Goal: Complete application form

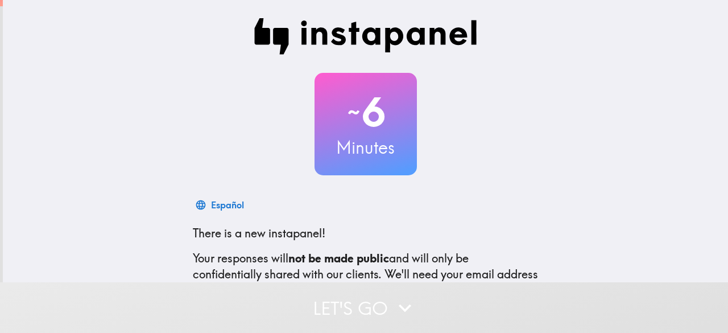
scroll to position [140, 0]
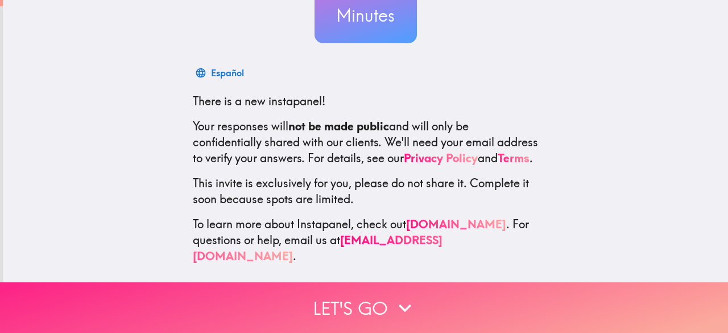
click at [357, 292] on button "Let's go" at bounding box center [364, 307] width 728 height 51
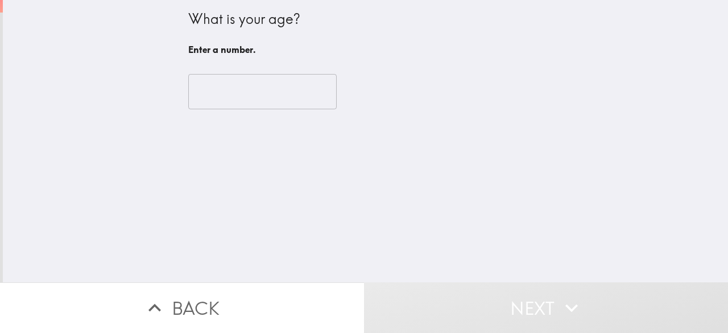
click at [240, 84] on input "number" at bounding box center [262, 91] width 148 height 35
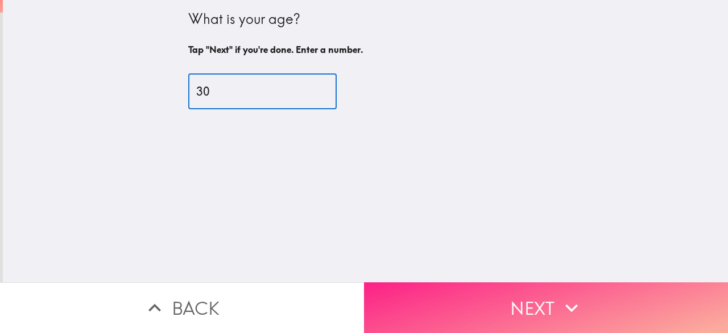
type input "30"
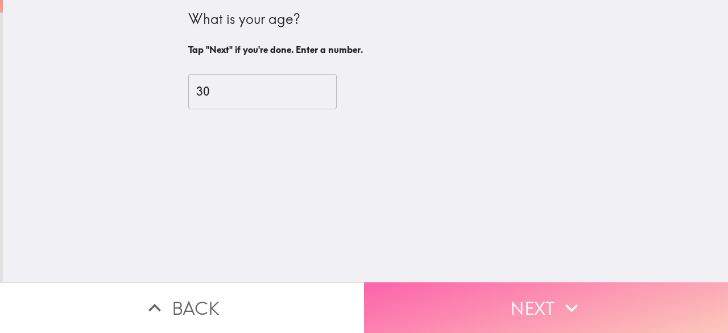
click at [403, 288] on button "Next" at bounding box center [546, 307] width 364 height 51
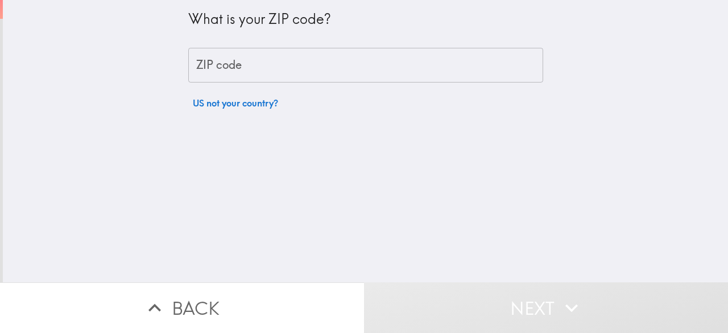
click at [273, 66] on input "ZIP code" at bounding box center [365, 65] width 355 height 35
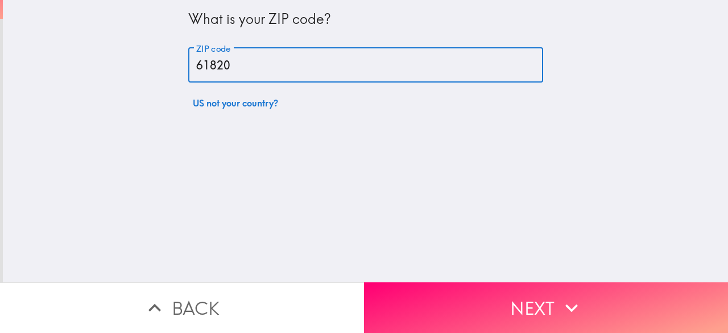
type input "61820"
click at [428, 292] on button "Next" at bounding box center [546, 307] width 364 height 51
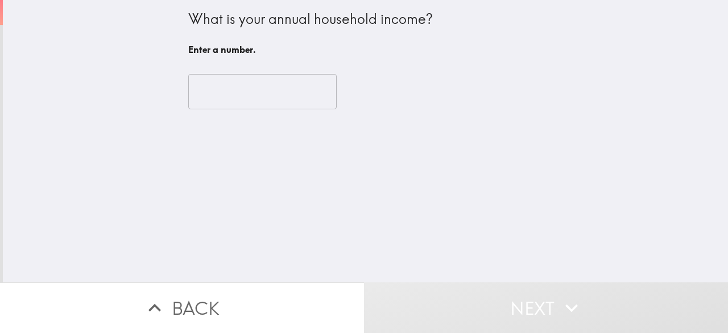
click at [296, 95] on input "number" at bounding box center [262, 91] width 148 height 35
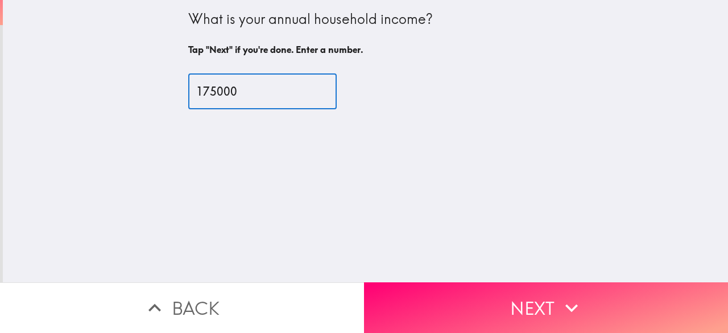
type input "175000"
click at [343, 166] on div "What is your annual household income? Tap "Next" if you're done. Enter a number…" at bounding box center [365, 141] width 725 height 282
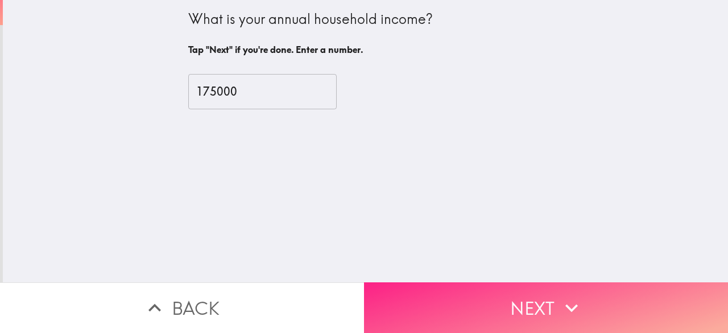
click at [402, 293] on button "Next" at bounding box center [546, 307] width 364 height 51
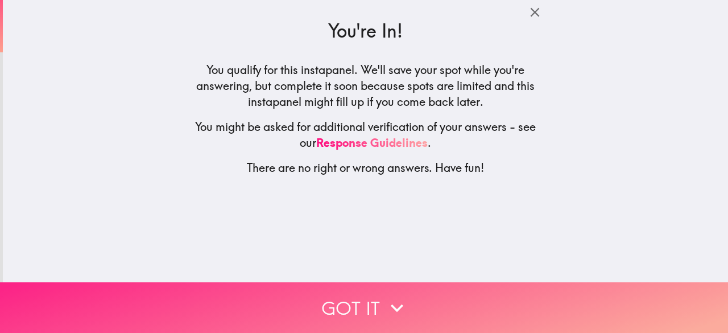
click at [385, 297] on icon "button" at bounding box center [397, 307] width 25 height 25
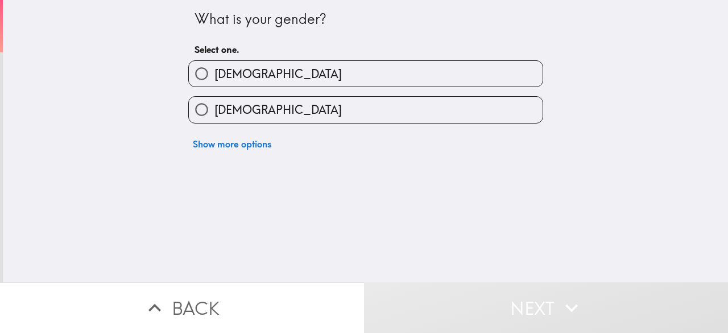
click at [236, 79] on label "[DEMOGRAPHIC_DATA]" at bounding box center [366, 74] width 354 height 26
click at [214, 79] on input "[DEMOGRAPHIC_DATA]" at bounding box center [202, 74] width 26 height 26
radio input "true"
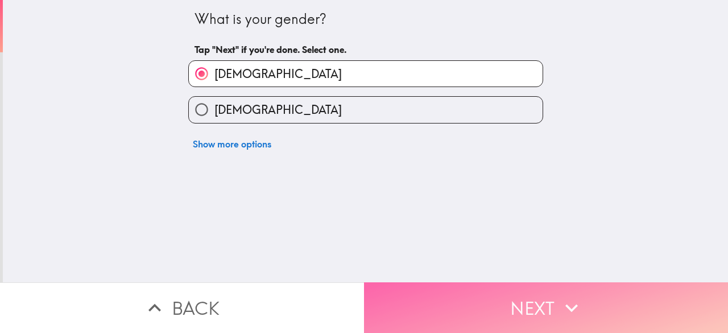
click at [422, 308] on button "Next" at bounding box center [546, 307] width 364 height 51
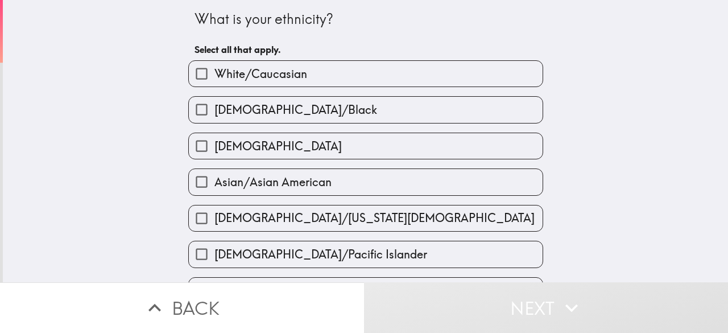
click at [284, 77] on span "White/Caucasian" at bounding box center [260, 74] width 93 height 16
click at [214, 77] on input "White/Caucasian" at bounding box center [202, 74] width 26 height 26
checkbox input "true"
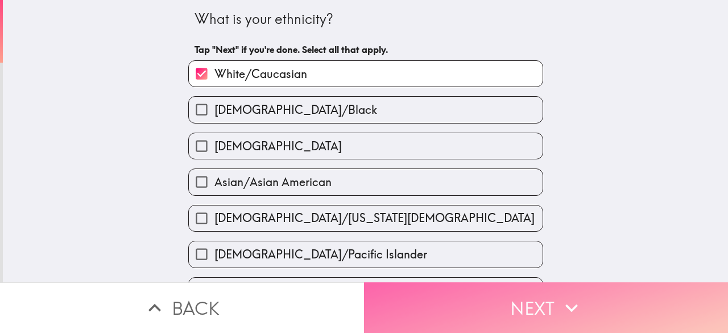
click at [418, 307] on button "Next" at bounding box center [546, 307] width 364 height 51
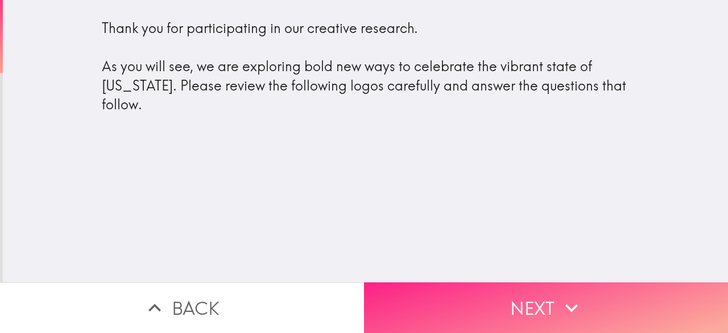
click at [370, 311] on button "Next" at bounding box center [546, 307] width 364 height 51
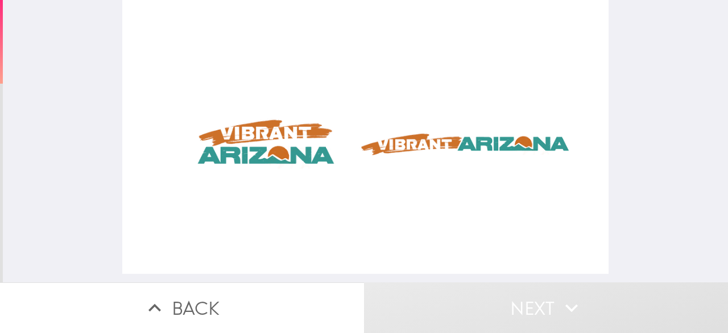
click at [435, 154] on div at bounding box center [365, 137] width 487 height 274
click at [424, 142] on div at bounding box center [365, 137] width 487 height 274
click at [408, 142] on div at bounding box center [365, 137] width 487 height 274
click at [247, 144] on div at bounding box center [365, 137] width 487 height 274
click at [378, 146] on div at bounding box center [365, 137] width 487 height 274
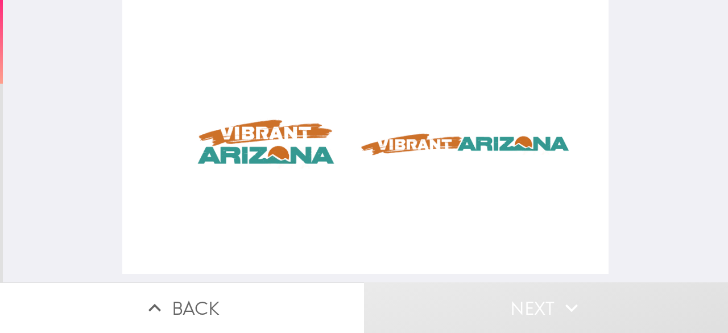
click at [278, 122] on div at bounding box center [365, 137] width 487 height 274
click at [274, 158] on div at bounding box center [365, 137] width 487 height 274
click at [379, 147] on div at bounding box center [365, 137] width 487 height 274
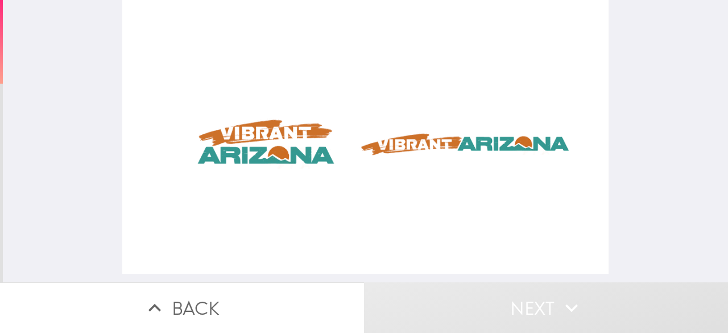
click at [473, 297] on button "Next" at bounding box center [546, 307] width 364 height 51
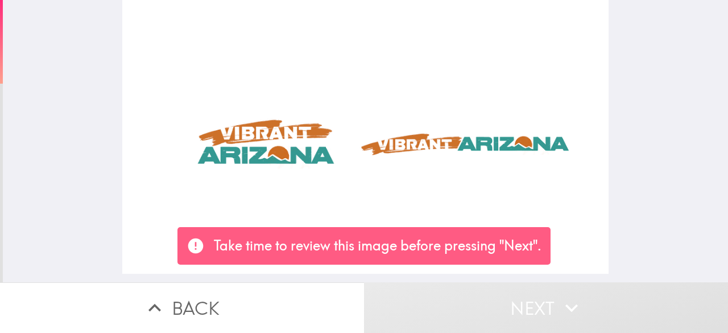
click at [508, 295] on button "Next" at bounding box center [546, 307] width 364 height 51
drag, startPoint x: 398, startPoint y: 135, endPoint x: 407, endPoint y: 144, distance: 12.9
click at [407, 144] on div at bounding box center [365, 137] width 487 height 274
drag, startPoint x: 407, startPoint y: 144, endPoint x: 373, endPoint y: 110, distance: 48.3
click at [373, 110] on div at bounding box center [365, 137] width 487 height 274
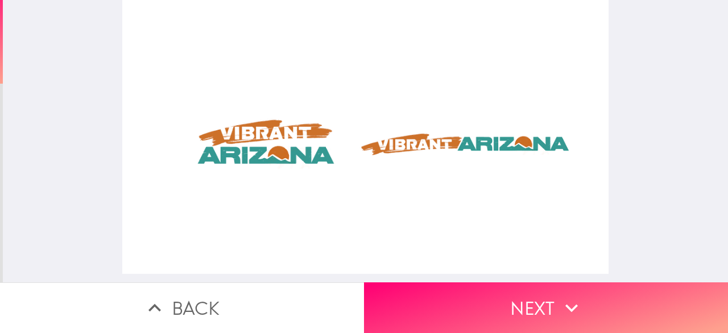
click at [388, 137] on div at bounding box center [365, 137] width 487 height 274
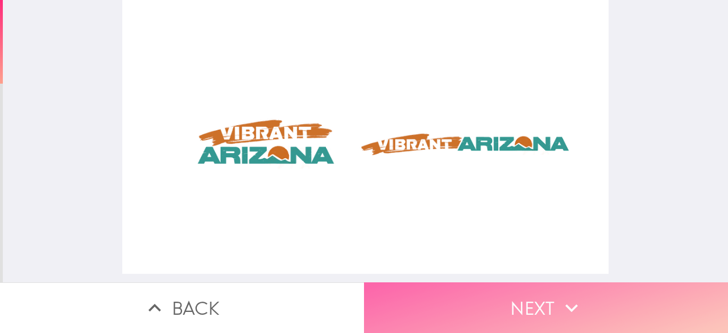
click at [453, 285] on button "Next" at bounding box center [546, 307] width 364 height 51
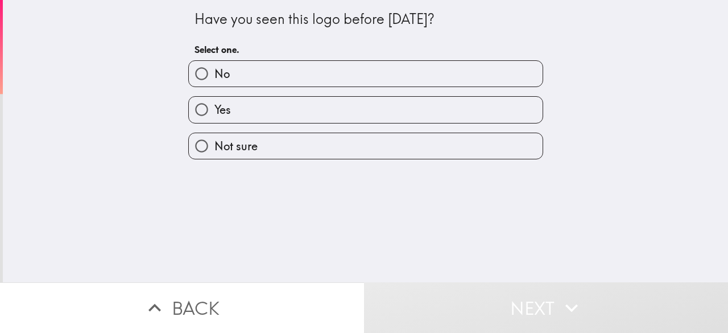
click at [288, 72] on label "No" at bounding box center [366, 74] width 354 height 26
click at [214, 72] on input "No" at bounding box center [202, 74] width 26 height 26
radio input "true"
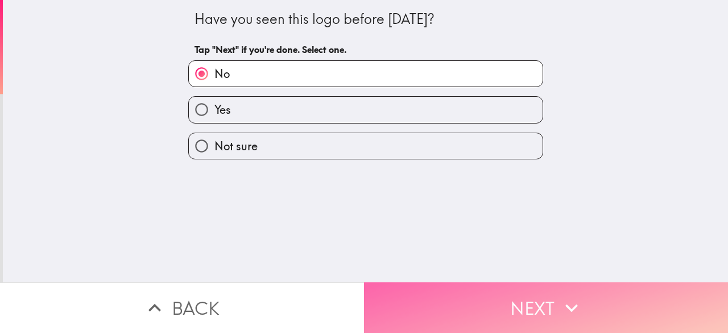
click at [412, 285] on button "Next" at bounding box center [546, 307] width 364 height 51
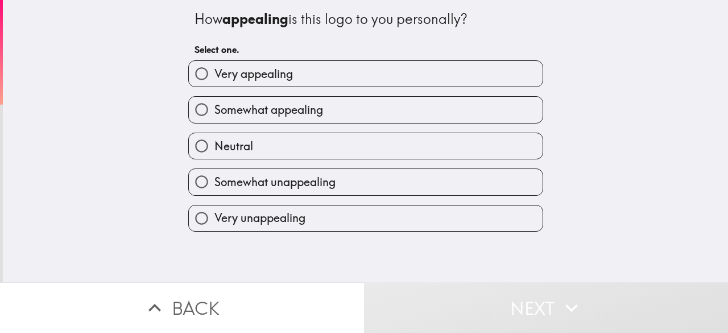
click at [324, 77] on label "Very appealing" at bounding box center [366, 74] width 354 height 26
click at [214, 77] on input "Very appealing" at bounding box center [202, 74] width 26 height 26
radio input "true"
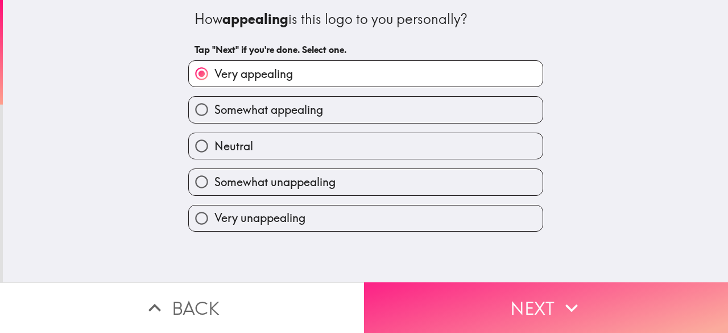
click at [439, 287] on button "Next" at bounding box center [546, 307] width 364 height 51
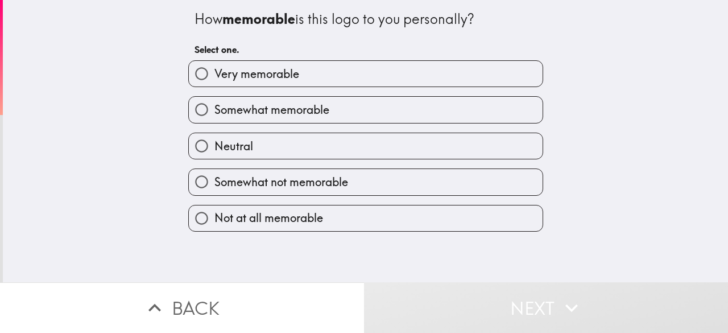
click at [336, 110] on label "Somewhat memorable" at bounding box center [366, 110] width 354 height 26
click at [214, 110] on input "Somewhat memorable" at bounding box center [202, 110] width 26 height 26
radio input "true"
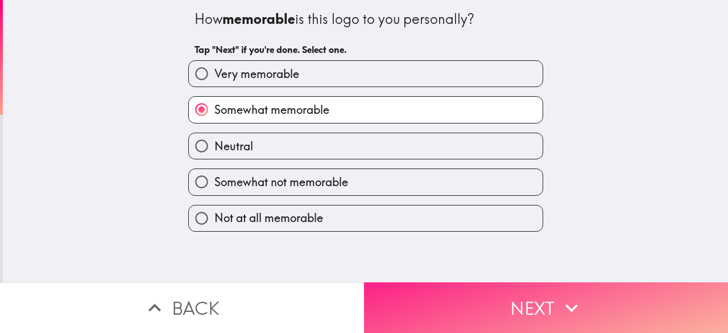
click at [457, 319] on button "Next" at bounding box center [546, 307] width 364 height 51
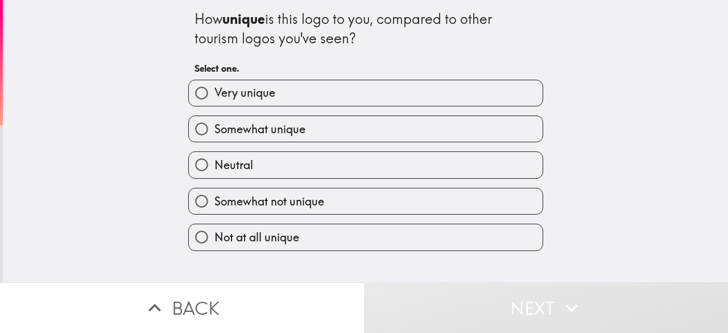
click at [301, 98] on label "Very unique" at bounding box center [366, 93] width 354 height 26
click at [214, 98] on input "Very unique" at bounding box center [202, 93] width 26 height 26
radio input "true"
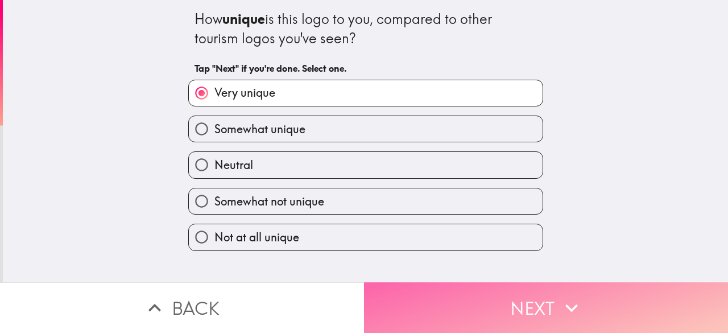
click at [377, 291] on button "Next" at bounding box center [546, 307] width 364 height 51
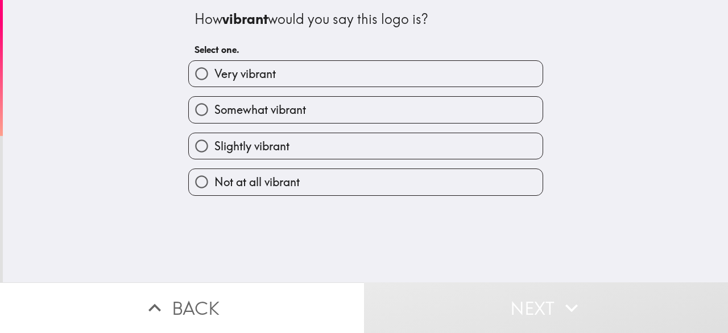
click at [300, 75] on label "Very vibrant" at bounding box center [366, 74] width 354 height 26
click at [214, 75] on input "Very vibrant" at bounding box center [202, 74] width 26 height 26
radio input "true"
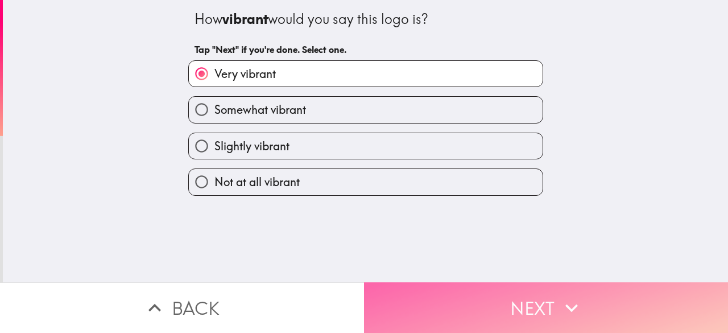
click at [404, 292] on button "Next" at bounding box center [546, 307] width 364 height 51
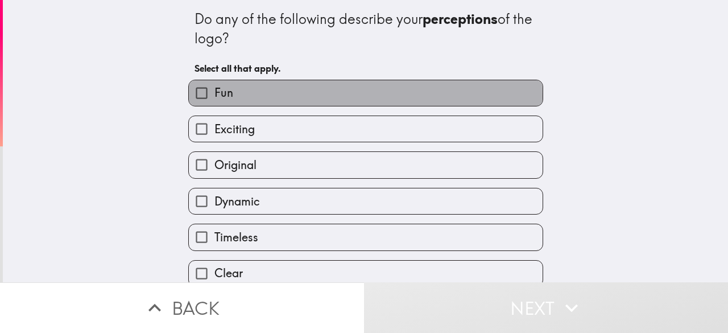
click at [243, 97] on label "Fun" at bounding box center [366, 93] width 354 height 26
click at [214, 97] on input "Fun" at bounding box center [202, 93] width 26 height 26
checkbox input "true"
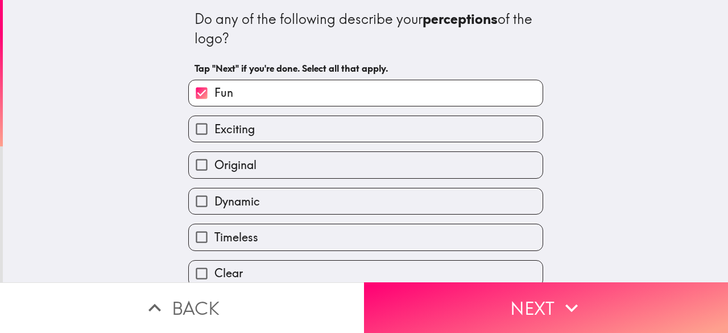
click at [240, 163] on span "Original" at bounding box center [235, 165] width 42 height 16
click at [214, 163] on input "Original" at bounding box center [202, 165] width 26 height 26
checkbox input "true"
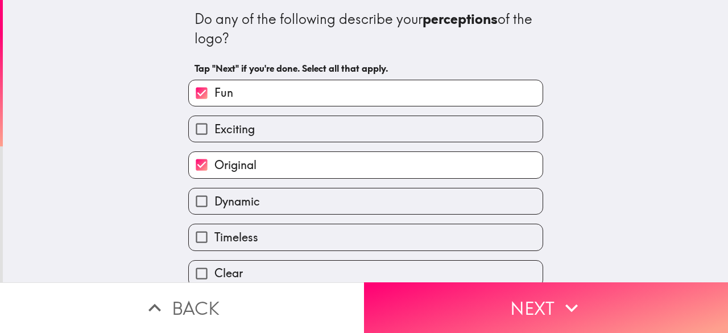
click at [235, 134] on span "Exciting" at bounding box center [234, 129] width 40 height 16
click at [214, 134] on input "Exciting" at bounding box center [202, 129] width 26 height 26
checkbox input "true"
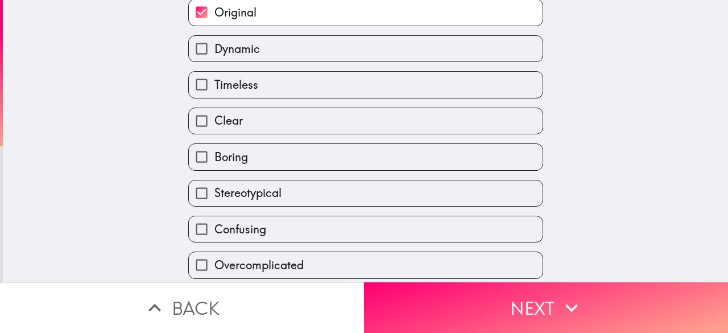
scroll to position [171, 0]
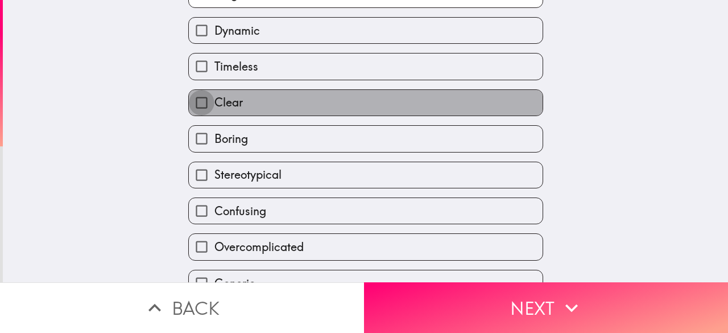
click at [199, 115] on input "Clear" at bounding box center [202, 103] width 26 height 26
checkbox input "true"
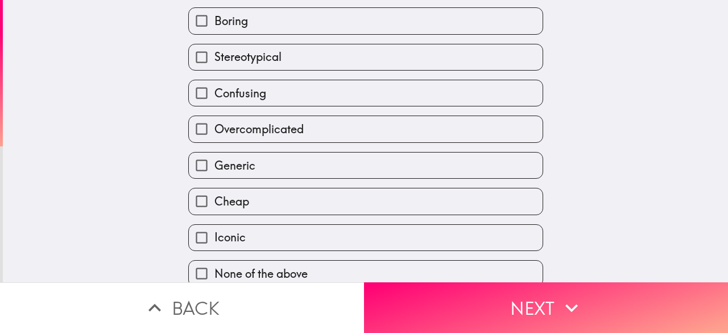
scroll to position [307, 0]
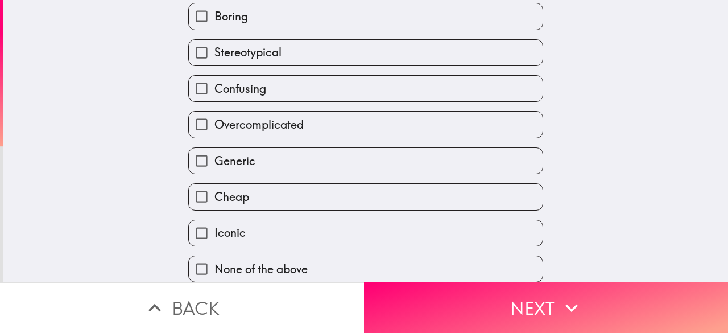
click at [227, 225] on span "Iconic" at bounding box center [229, 233] width 31 height 16
click at [214, 223] on input "Iconic" at bounding box center [202, 233] width 26 height 26
checkbox input "true"
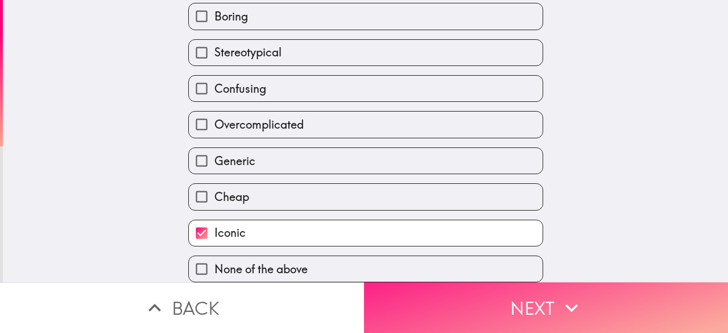
click at [400, 296] on button "Next" at bounding box center [546, 307] width 364 height 51
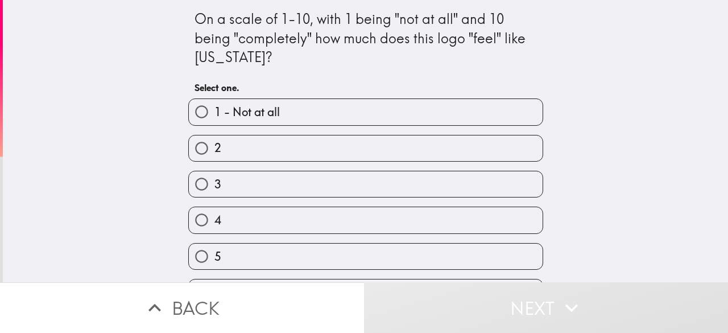
scroll to position [180, 0]
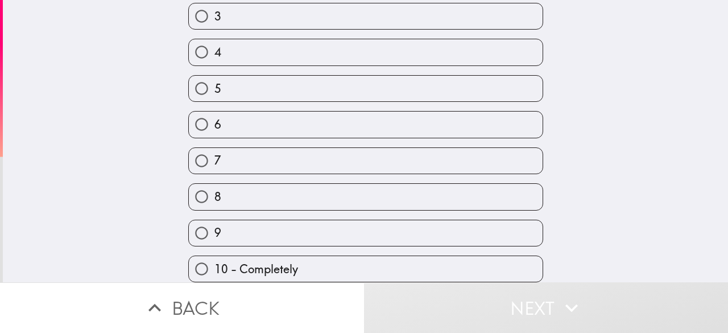
click at [278, 220] on label "9" at bounding box center [366, 233] width 354 height 26
click at [214, 220] on input "9" at bounding box center [202, 233] width 26 height 26
radio input "true"
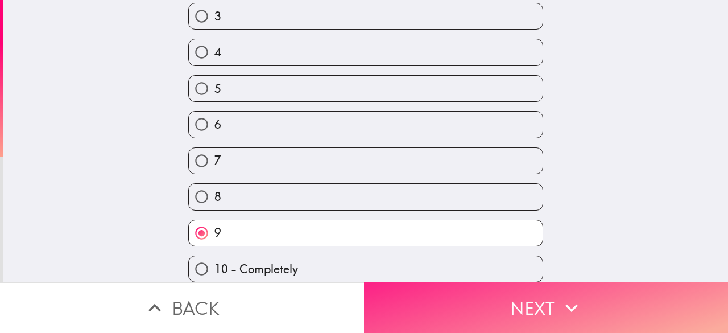
click at [394, 302] on button "Next" at bounding box center [546, 307] width 364 height 51
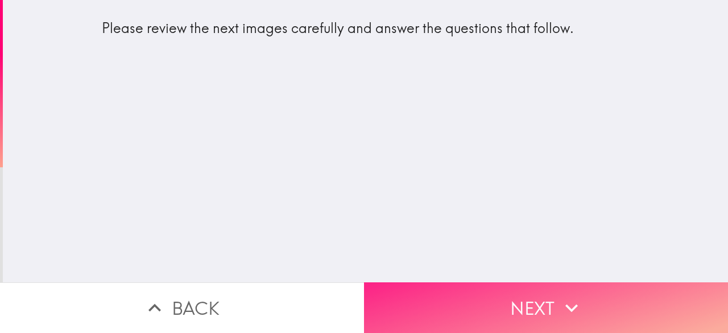
click at [457, 317] on button "Next" at bounding box center [546, 307] width 364 height 51
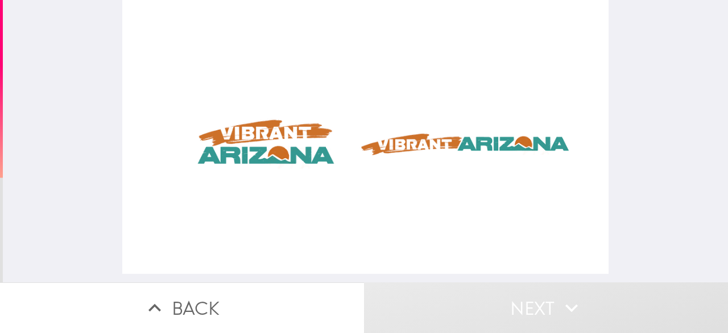
click at [254, 134] on div at bounding box center [365, 137] width 487 height 274
click at [400, 145] on div at bounding box center [365, 137] width 487 height 274
click at [417, 137] on div at bounding box center [365, 137] width 487 height 274
click at [264, 125] on div at bounding box center [365, 137] width 487 height 274
click at [349, 131] on div at bounding box center [365, 137] width 487 height 274
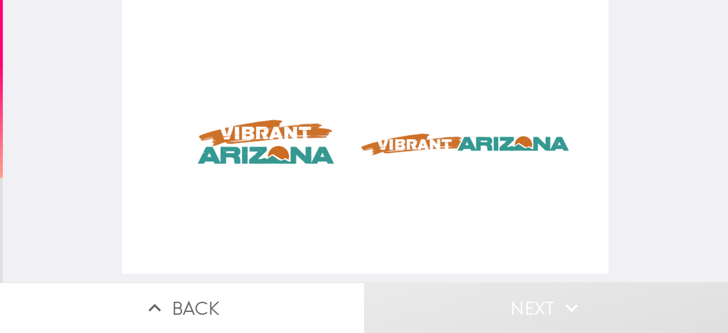
click at [398, 142] on div at bounding box center [365, 137] width 487 height 274
drag, startPoint x: 420, startPoint y: 142, endPoint x: 426, endPoint y: 142, distance: 6.3
click at [426, 142] on div at bounding box center [365, 137] width 487 height 274
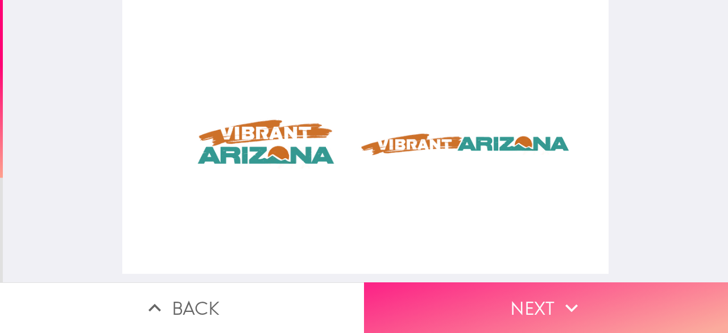
click at [420, 299] on button "Next" at bounding box center [546, 307] width 364 height 51
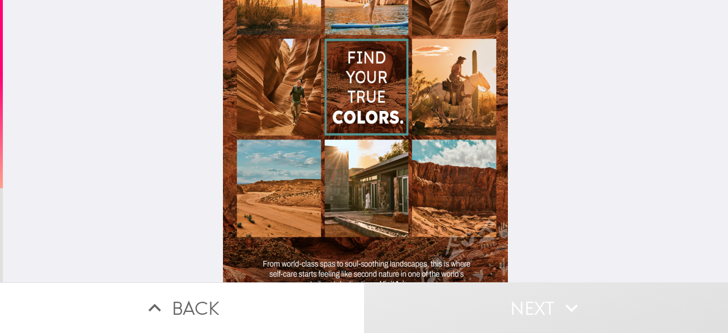
scroll to position [155, 0]
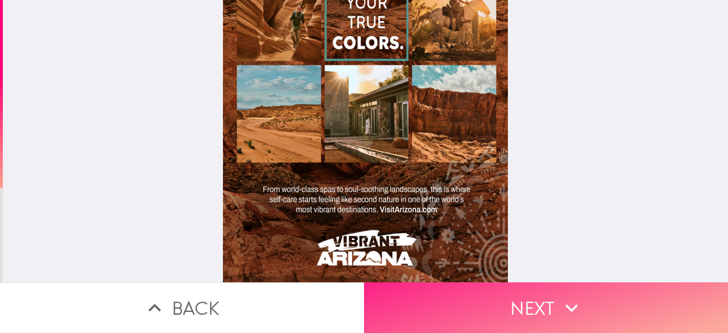
click at [462, 304] on button "Next" at bounding box center [546, 307] width 364 height 51
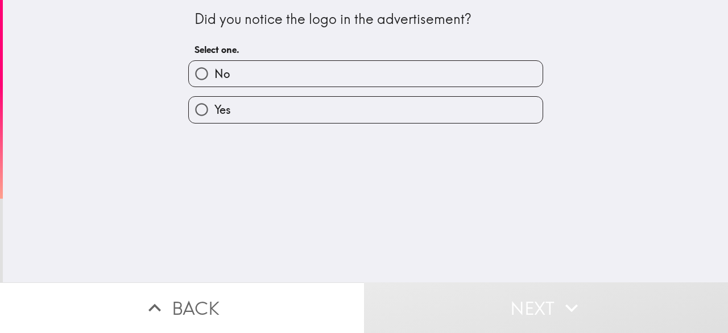
click at [251, 120] on label "Yes" at bounding box center [366, 110] width 354 height 26
click at [214, 120] on input "Yes" at bounding box center [202, 110] width 26 height 26
radio input "true"
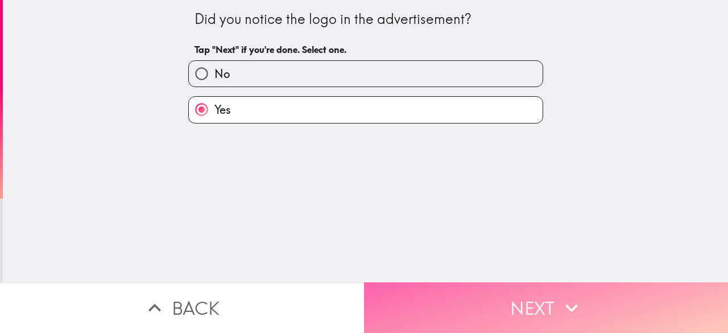
click at [404, 286] on button "Next" at bounding box center [546, 307] width 364 height 51
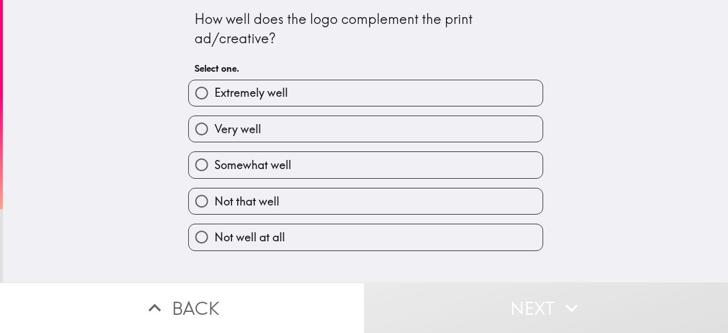
click at [309, 121] on label "Very well" at bounding box center [366, 129] width 354 height 26
click at [214, 121] on input "Very well" at bounding box center [202, 129] width 26 height 26
radio input "true"
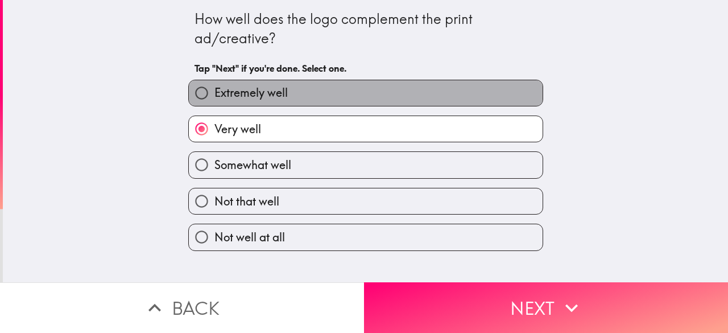
click at [307, 98] on label "Extremely well" at bounding box center [366, 93] width 354 height 26
click at [214, 98] on input "Extremely well" at bounding box center [202, 93] width 26 height 26
radio input "true"
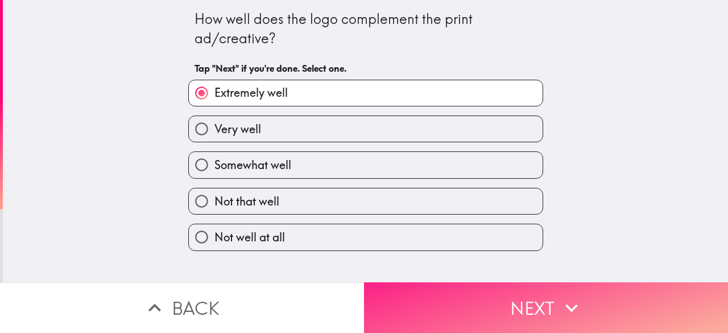
click at [389, 292] on button "Next" at bounding box center [546, 307] width 364 height 51
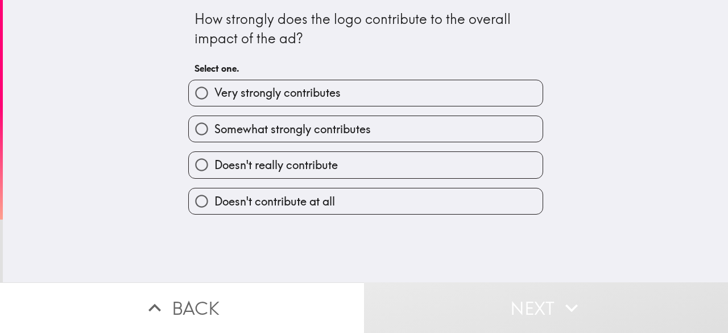
click at [301, 92] on span "Very strongly contributes" at bounding box center [277, 93] width 126 height 16
click at [214, 92] on input "Very strongly contributes" at bounding box center [202, 93] width 26 height 26
radio input "true"
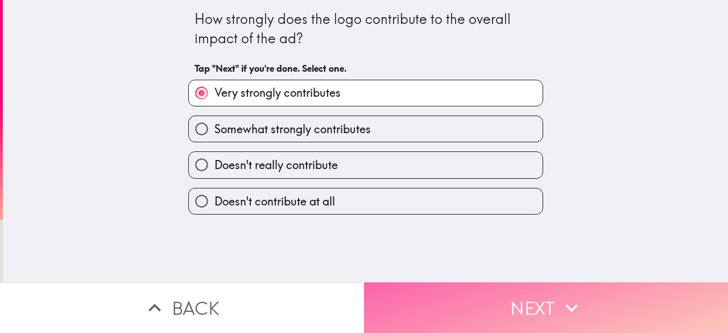
click at [421, 290] on button "Next" at bounding box center [546, 307] width 364 height 51
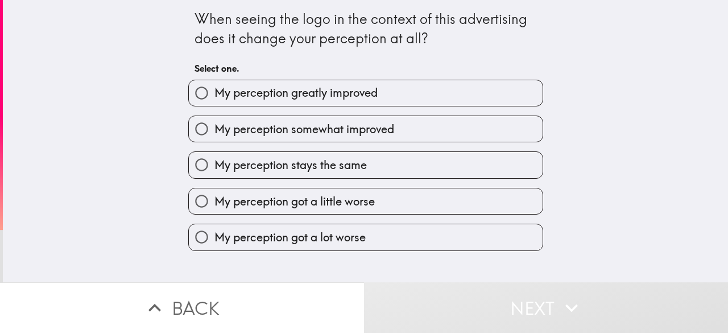
click at [312, 120] on label "My perception somewhat improved" at bounding box center [366, 129] width 354 height 26
click at [214, 120] on input "My perception somewhat improved" at bounding box center [202, 129] width 26 height 26
radio input "true"
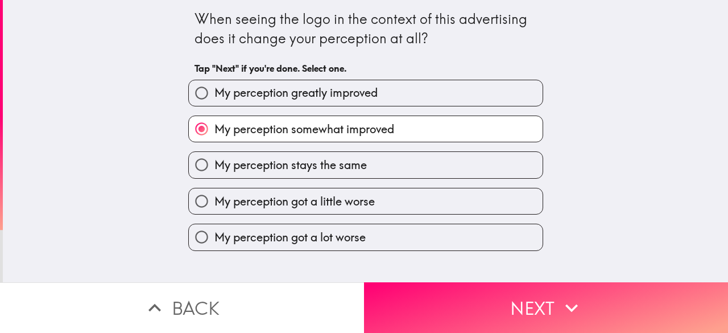
click at [325, 90] on span "My perception greatly improved" at bounding box center [295, 93] width 163 height 16
click at [214, 90] on input "My perception greatly improved" at bounding box center [202, 93] width 26 height 26
radio input "true"
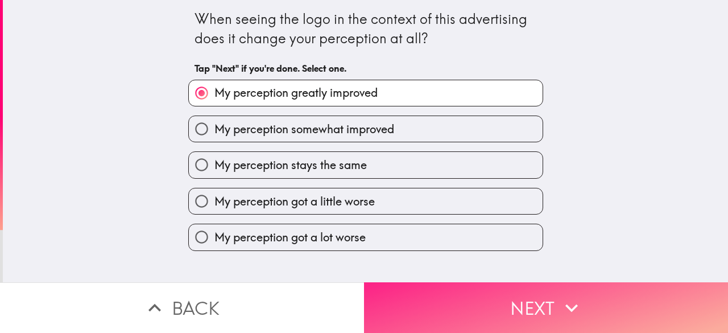
click at [433, 287] on button "Next" at bounding box center [546, 307] width 364 height 51
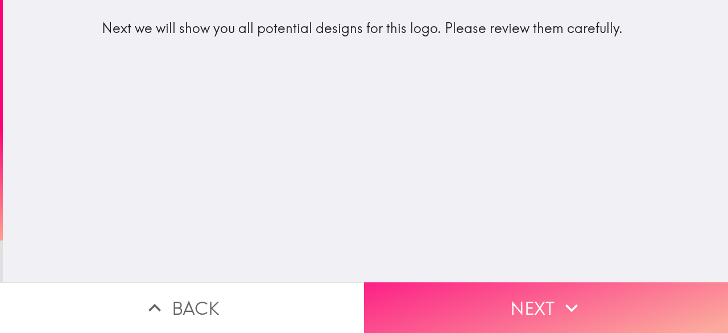
click at [433, 288] on button "Next" at bounding box center [546, 307] width 364 height 51
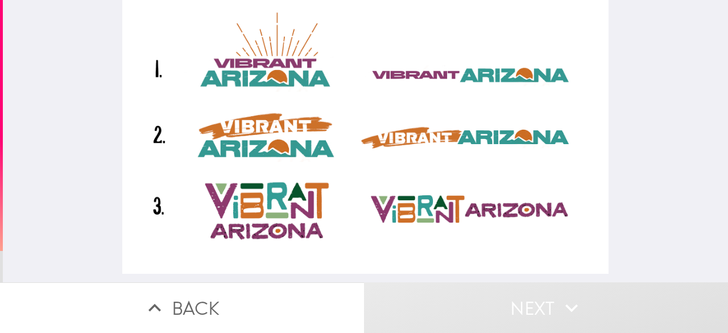
click at [231, 71] on div at bounding box center [365, 137] width 487 height 274
click at [343, 72] on div at bounding box center [365, 137] width 487 height 274
click at [423, 169] on div at bounding box center [365, 137] width 487 height 274
click at [280, 84] on div at bounding box center [365, 137] width 487 height 274
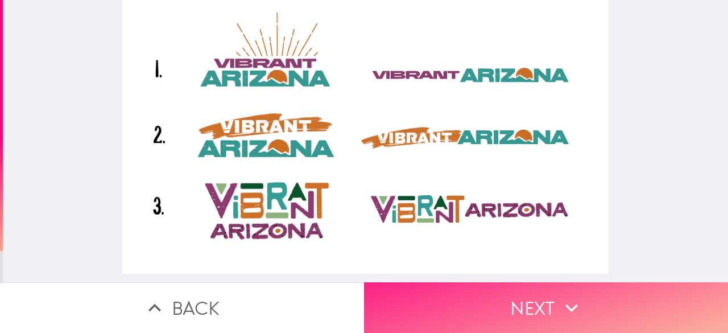
click at [443, 299] on button "Next" at bounding box center [546, 307] width 364 height 51
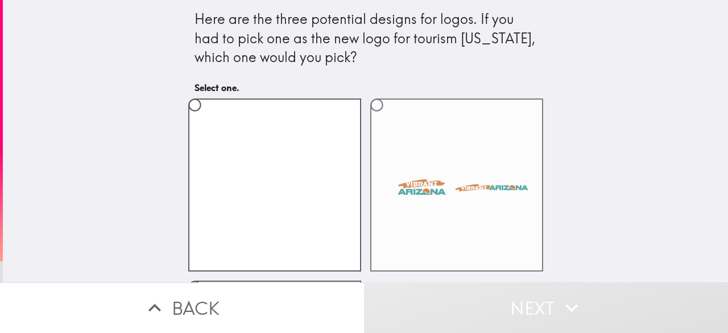
click at [419, 179] on label at bounding box center [456, 184] width 173 height 173
click at [390, 118] on input "radio" at bounding box center [377, 105] width 26 height 26
radio input "true"
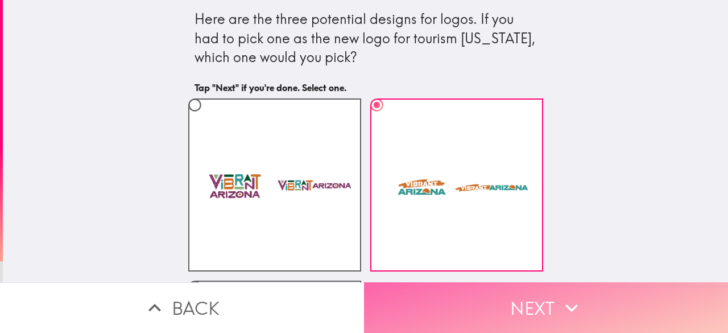
click at [542, 291] on button "Next" at bounding box center [546, 307] width 364 height 51
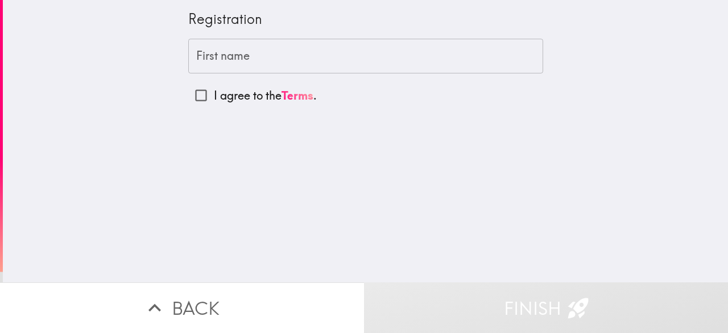
click at [266, 60] on input "First name" at bounding box center [365, 56] width 355 height 35
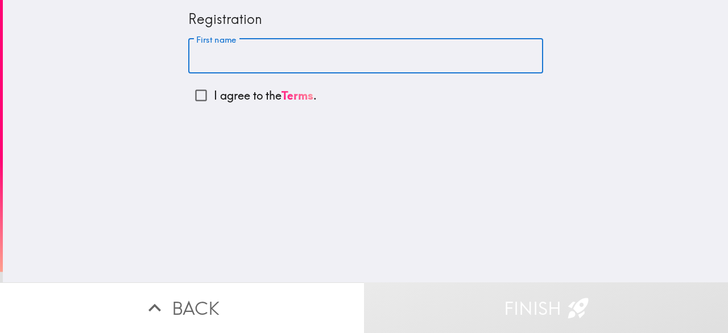
click at [307, 228] on div "Registration First name First name I agree to the Terms ." at bounding box center [365, 141] width 725 height 282
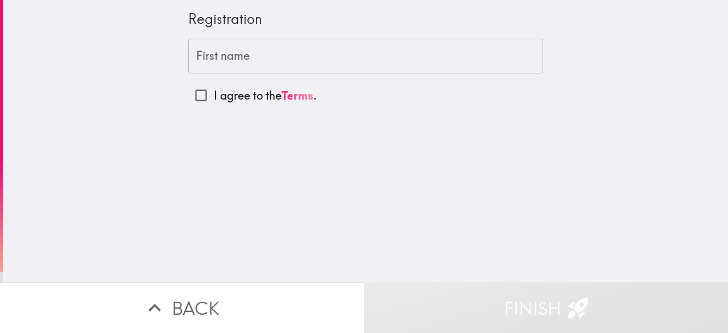
click at [231, 60] on input "First name" at bounding box center [365, 56] width 355 height 35
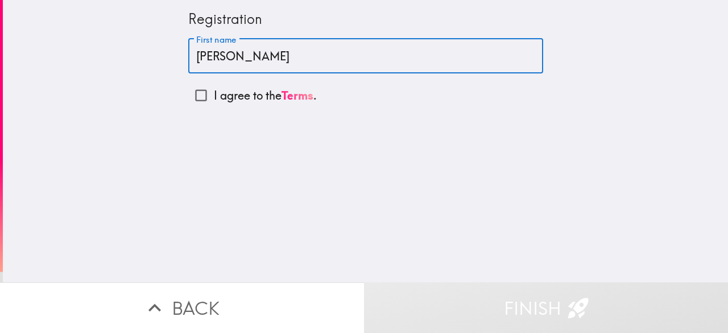
type input "[PERSON_NAME]"
click at [195, 89] on input "I agree to the Terms ." at bounding box center [201, 95] width 26 height 26
checkbox input "true"
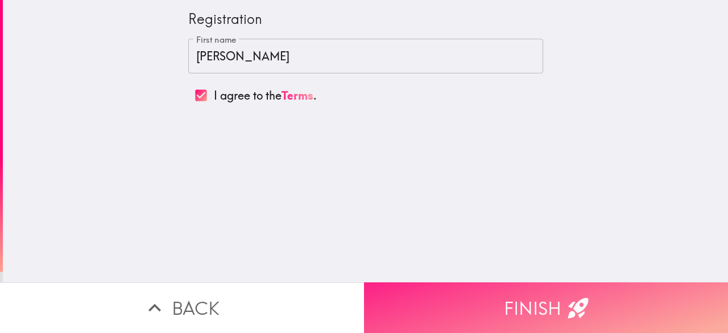
click at [491, 282] on button "Finish" at bounding box center [546, 307] width 364 height 51
